Goal: Task Accomplishment & Management: Manage account settings

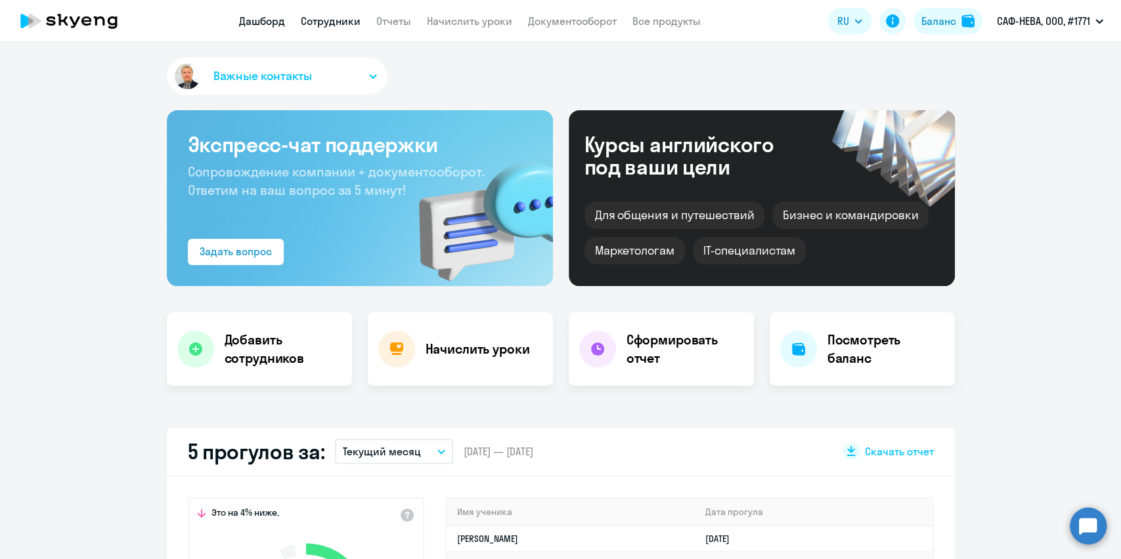
click at [320, 18] on link "Сотрудники" at bounding box center [331, 20] width 60 height 13
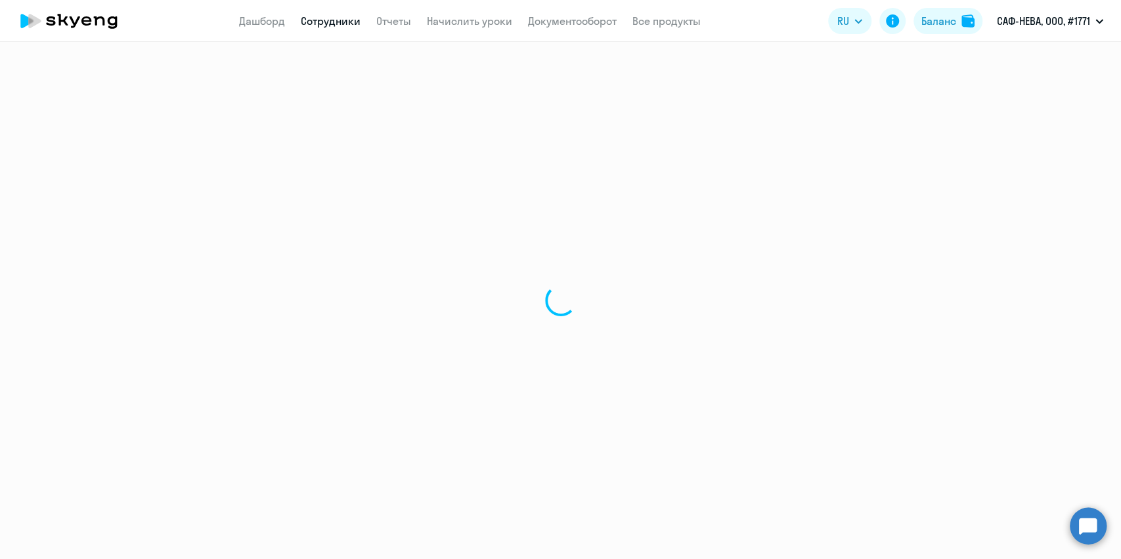
select select "30"
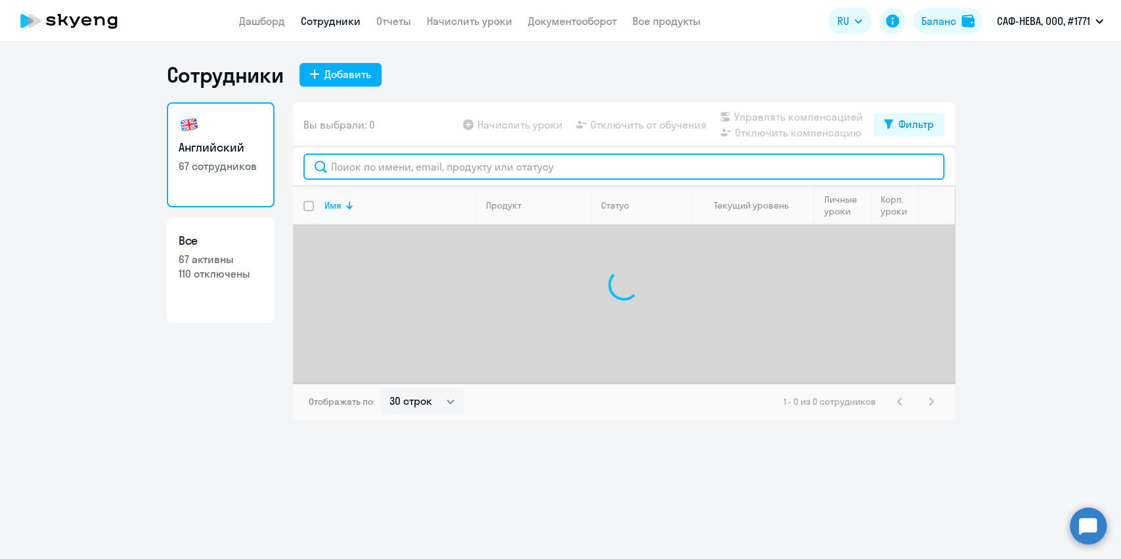
click at [402, 158] on input "text" at bounding box center [623, 167] width 641 height 26
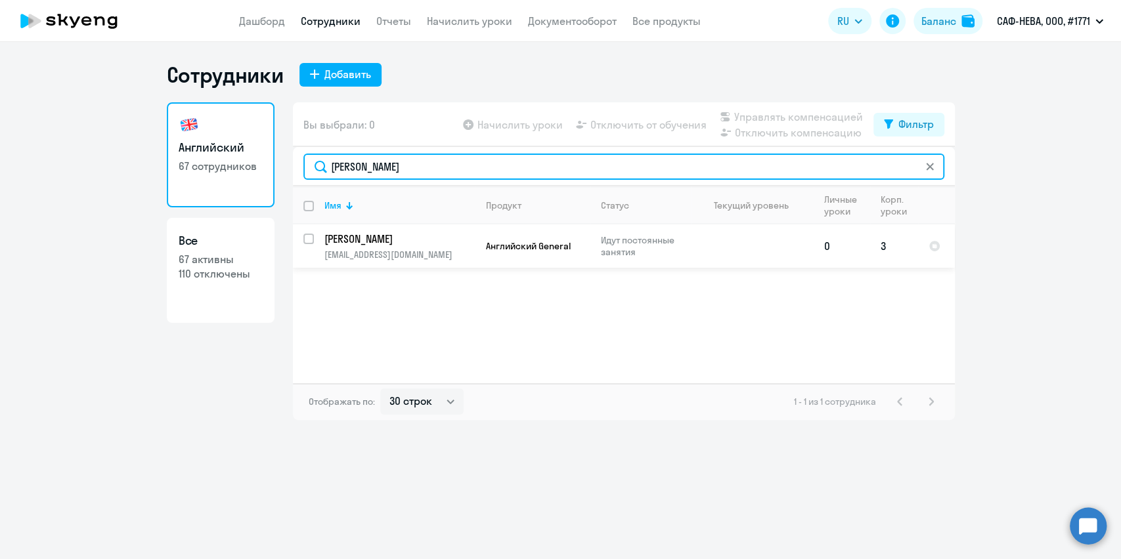
type input "[PERSON_NAME]"
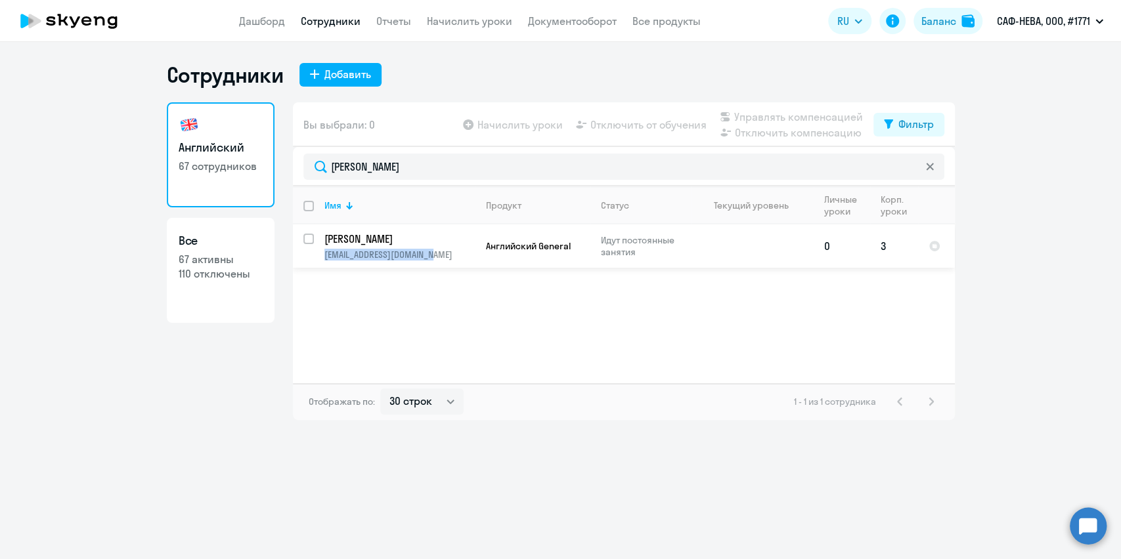
copy p "[EMAIL_ADDRESS][DOMAIN_NAME]"
drag, startPoint x: 456, startPoint y: 259, endPoint x: 324, endPoint y: 265, distance: 132.8
click at [324, 265] on td "[PERSON_NAME] [EMAIL_ADDRESS][DOMAIN_NAME]" at bounding box center [395, 246] width 162 height 43
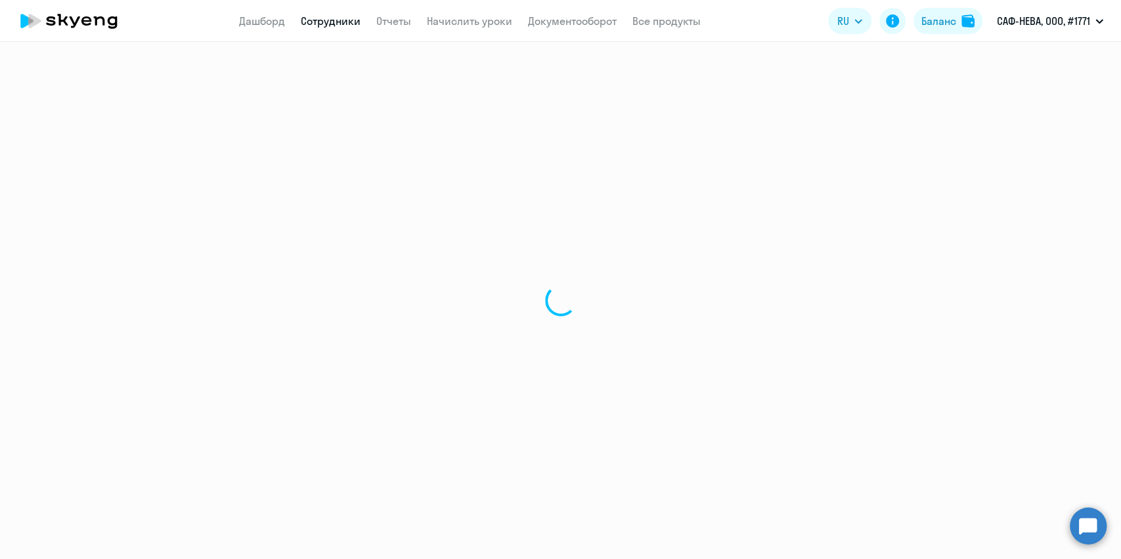
select select "english"
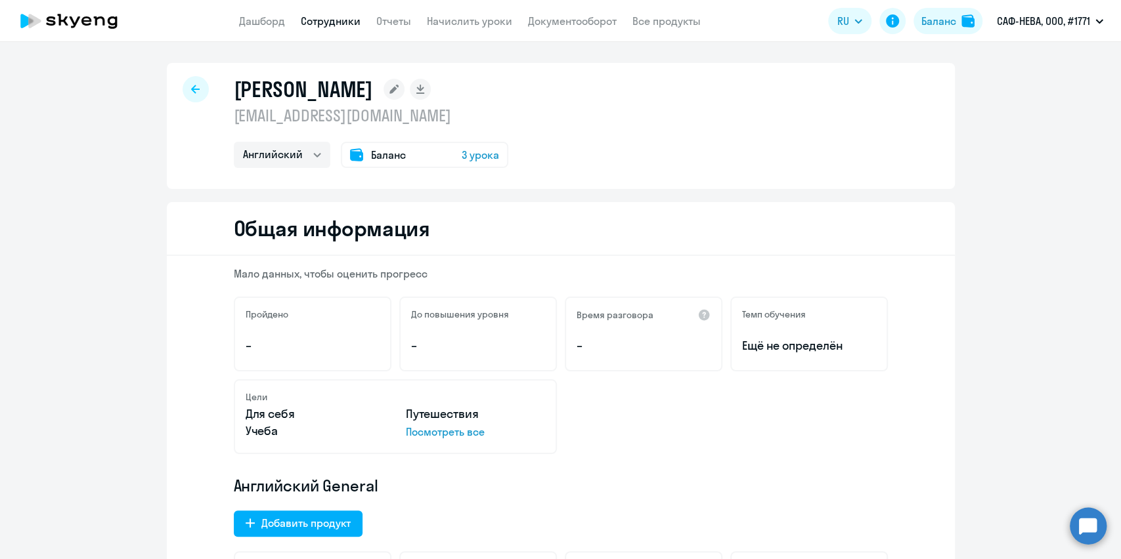
click at [188, 76] on div at bounding box center [196, 89] width 26 height 26
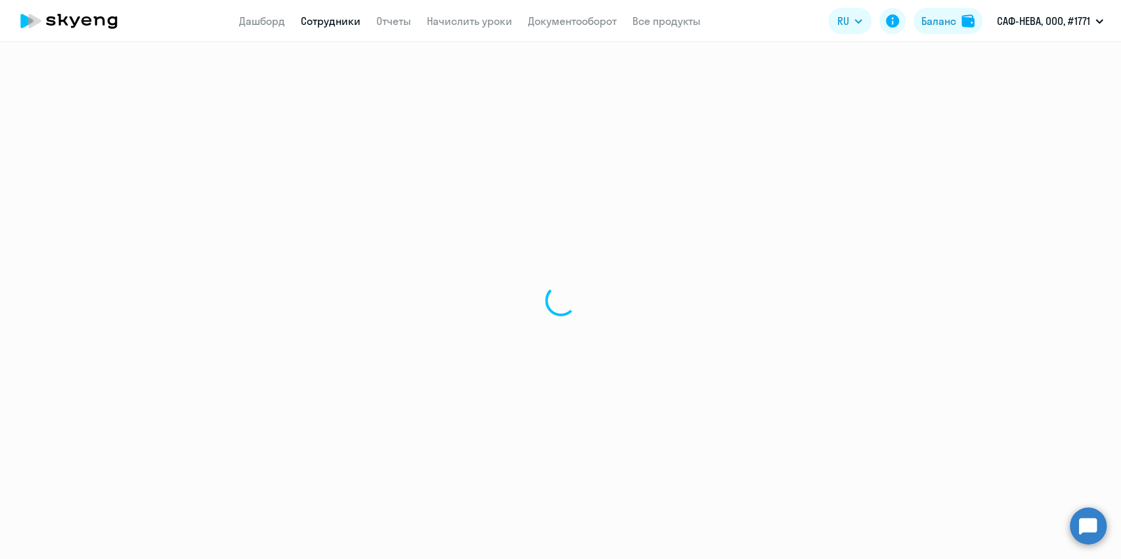
select select "30"
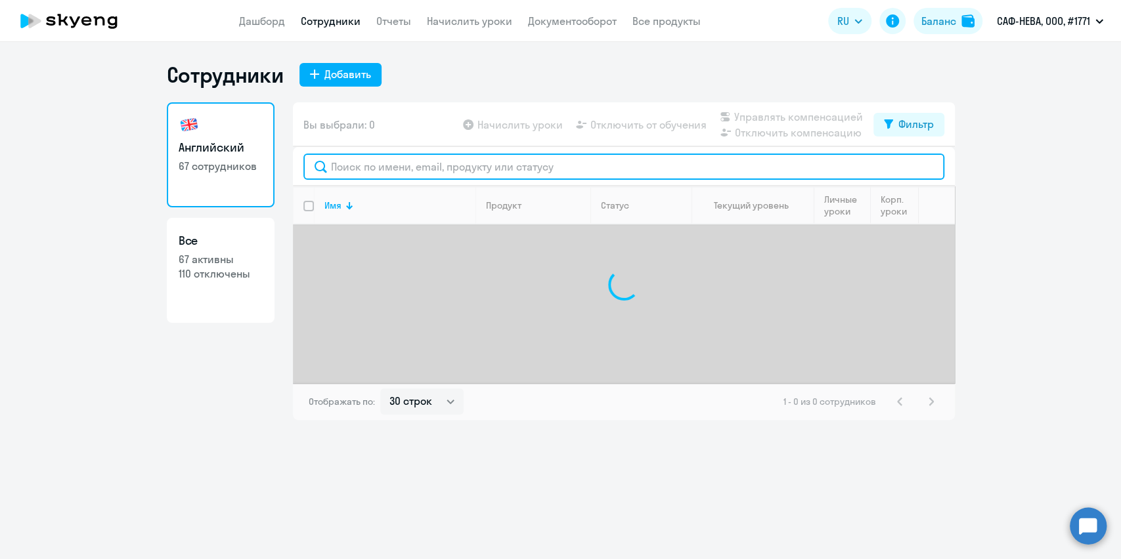
click at [337, 165] on input "text" at bounding box center [623, 167] width 641 height 26
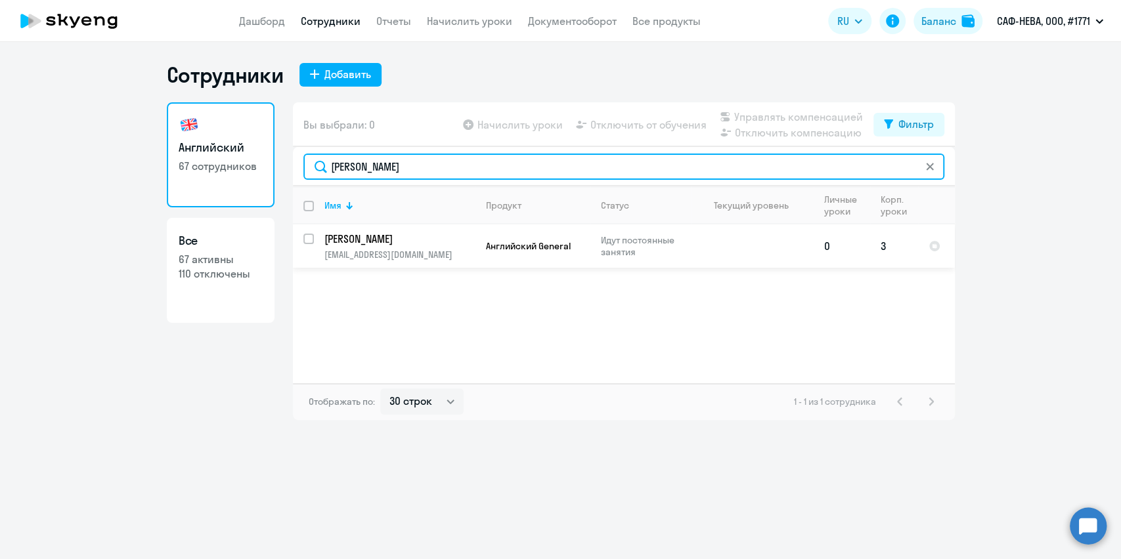
type input "[PERSON_NAME]"
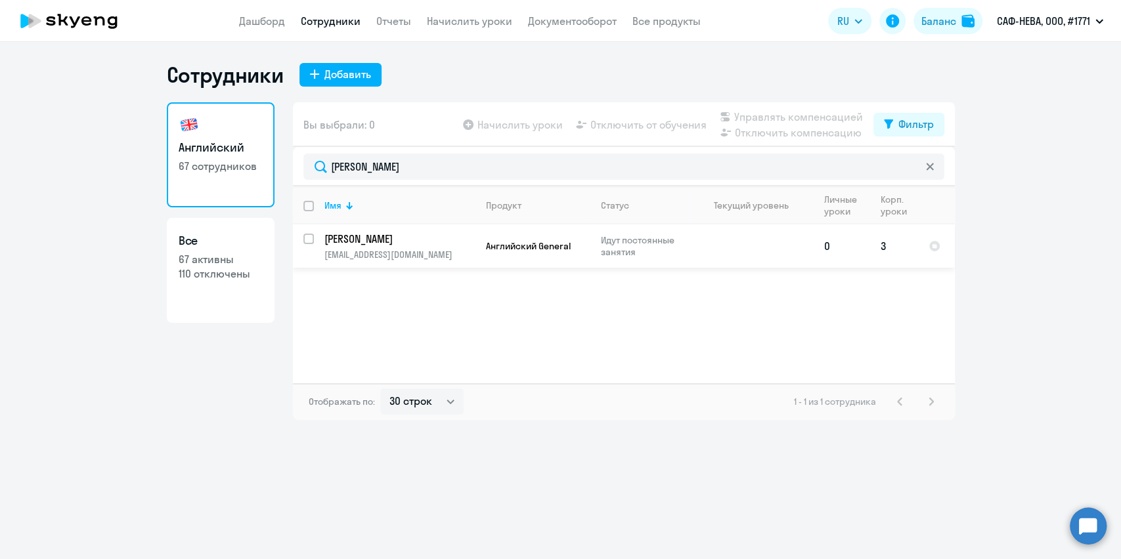
click at [305, 236] on input "select row 41991422" at bounding box center [316, 247] width 26 height 26
checkbox input "true"
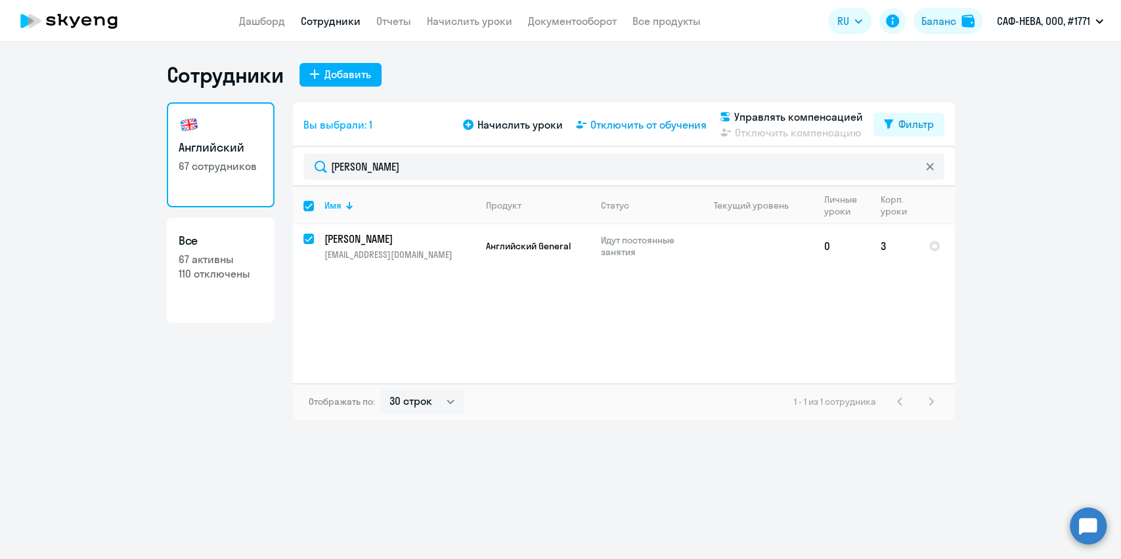
click at [618, 125] on span "Отключить от обучения" at bounding box center [648, 125] width 116 height 16
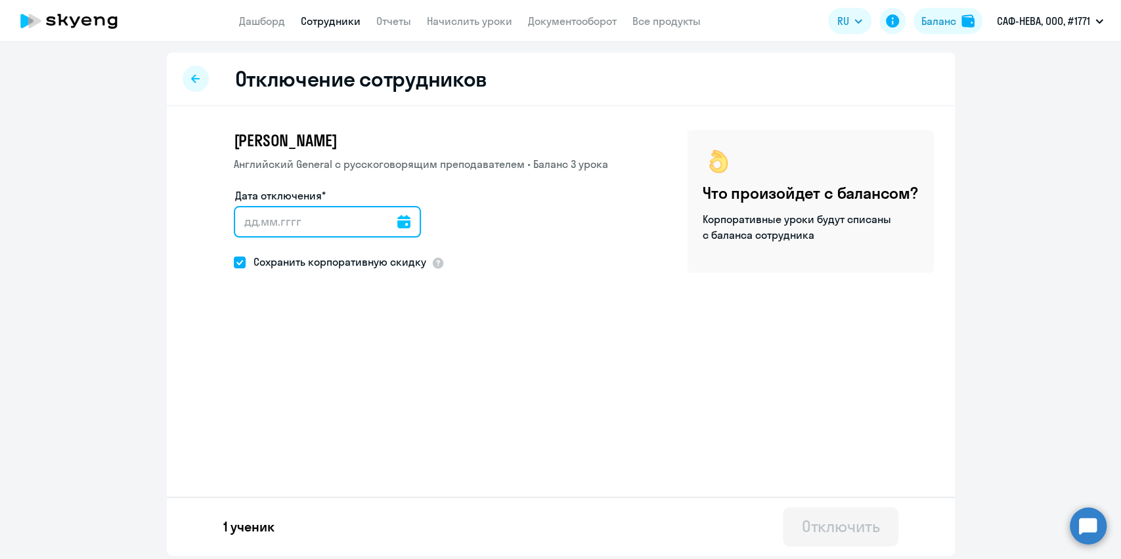
click at [381, 223] on input "Дата отключения*" at bounding box center [327, 222] width 187 height 32
click at [401, 221] on icon at bounding box center [403, 221] width 13 height 13
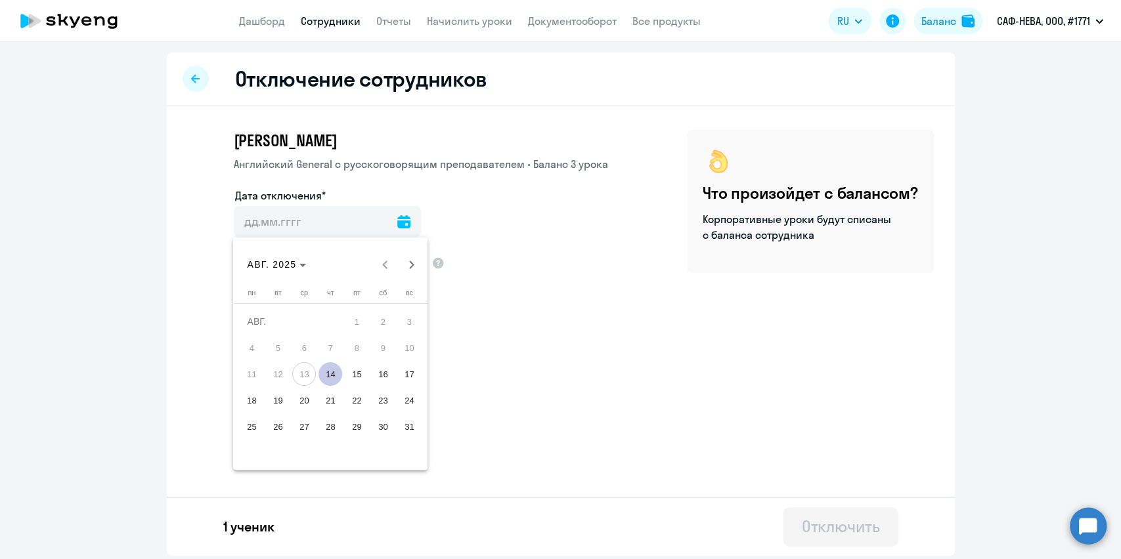
click at [328, 377] on span "14" at bounding box center [330, 374] width 24 height 24
type input "[DATE]"
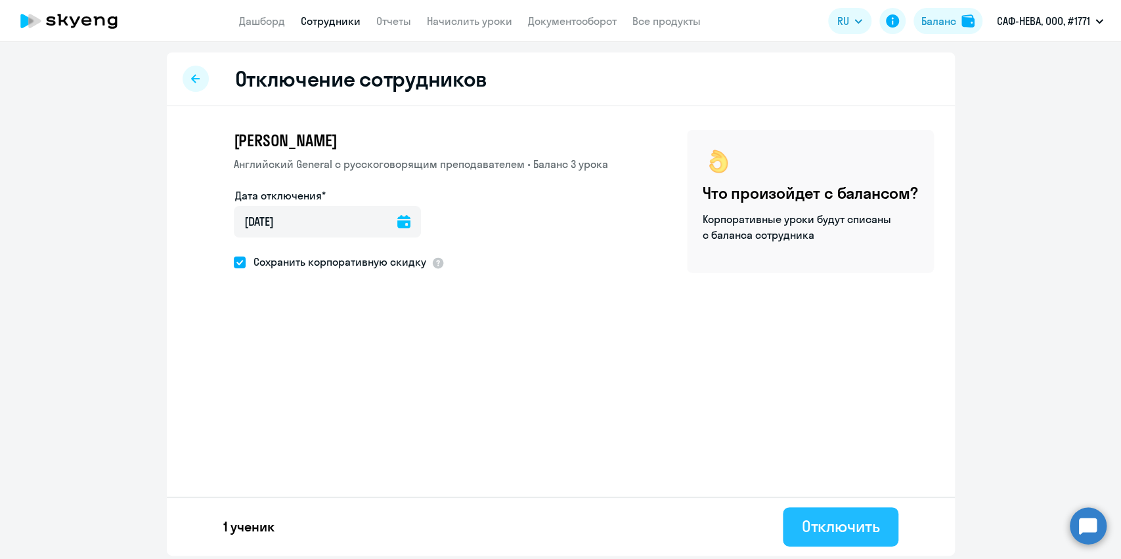
click at [849, 518] on div "Отключить" at bounding box center [840, 526] width 78 height 21
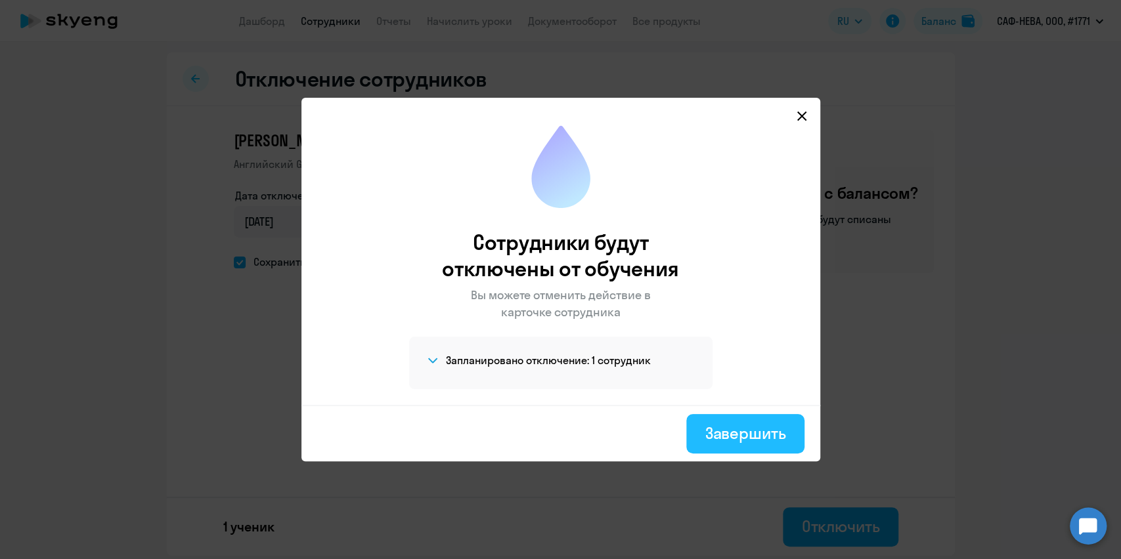
click at [747, 435] on div "Завершить" at bounding box center [745, 433] width 81 height 21
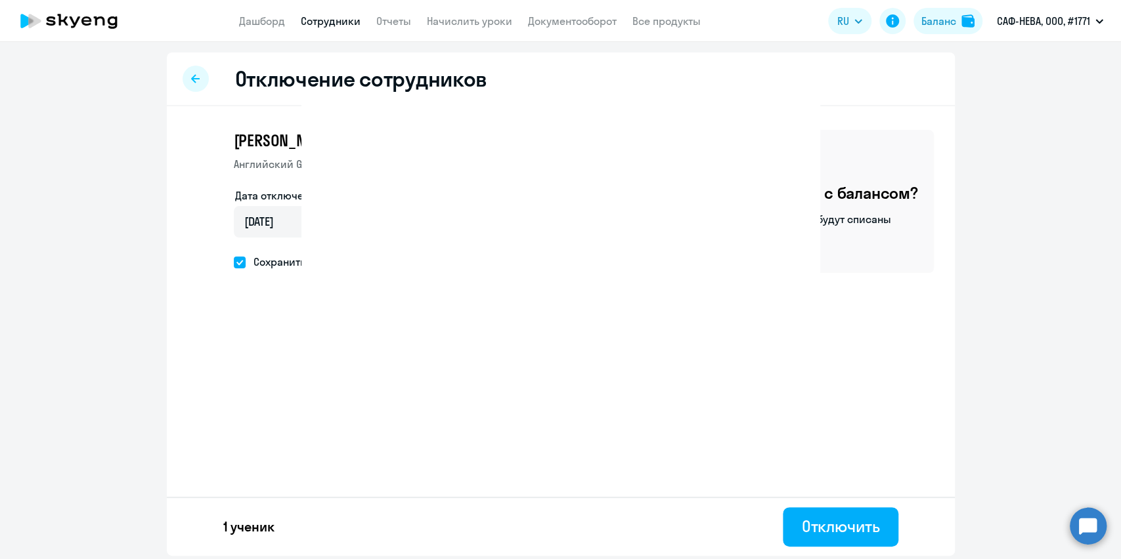
select select "30"
